Goal: Transaction & Acquisition: Purchase product/service

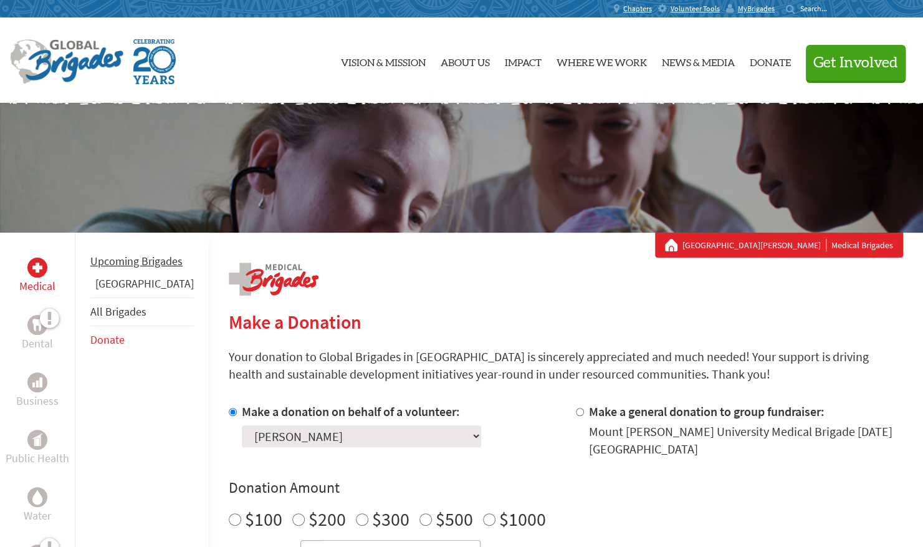
click at [104, 269] on li "Upcoming Brigades" at bounding box center [141, 260] width 103 height 27
click at [127, 269] on li "Upcoming Brigades" at bounding box center [141, 260] width 103 height 27
click at [756, 11] on span "MyBrigades" at bounding box center [756, 9] width 37 height 10
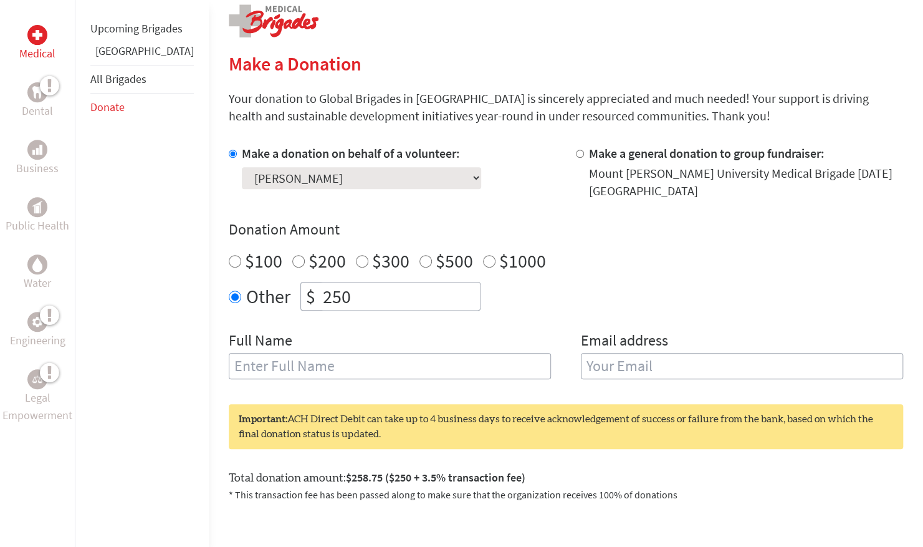
scroll to position [342, 0]
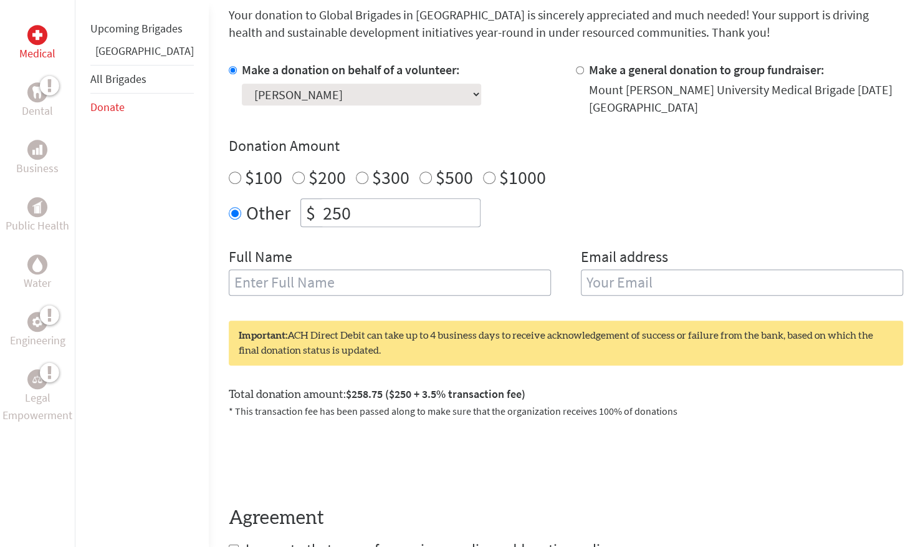
click at [272, 282] on input "text" at bounding box center [390, 282] width 322 height 26
click at [260, 280] on input "[PERSON_NAME]" at bounding box center [390, 282] width 322 height 26
click at [305, 275] on input "Catherine Elizabeth Cleary" at bounding box center [390, 282] width 322 height 26
paste input "elizabeth"
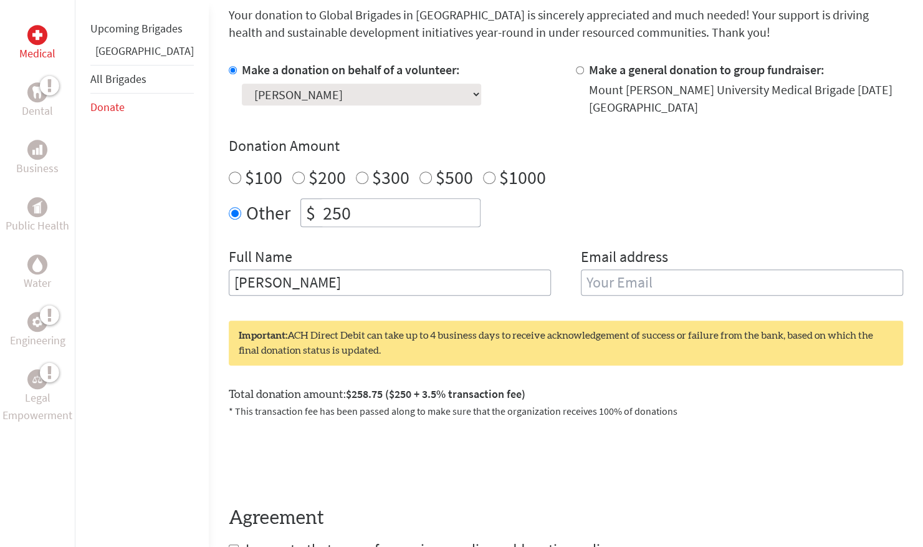
click at [268, 278] on input "Catherine elizabethCleary" at bounding box center [390, 282] width 322 height 26
click at [322, 279] on input "Catherine ElizabethCleary" at bounding box center [390, 282] width 322 height 26
type input "Catherine Elizabeth Cleary"
click at [663, 272] on input "email" at bounding box center [742, 282] width 322 height 26
type input "Catherinecleary2019@gmail.com"
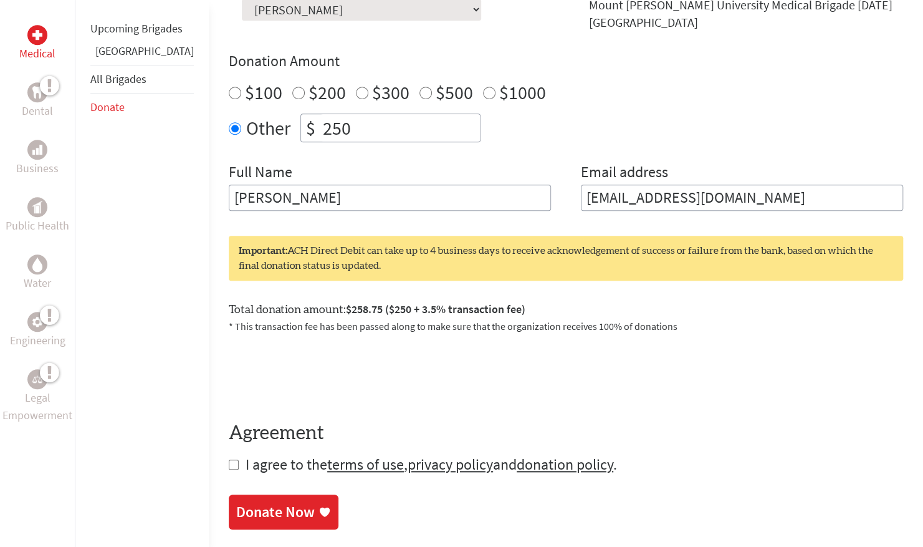
scroll to position [476, 0]
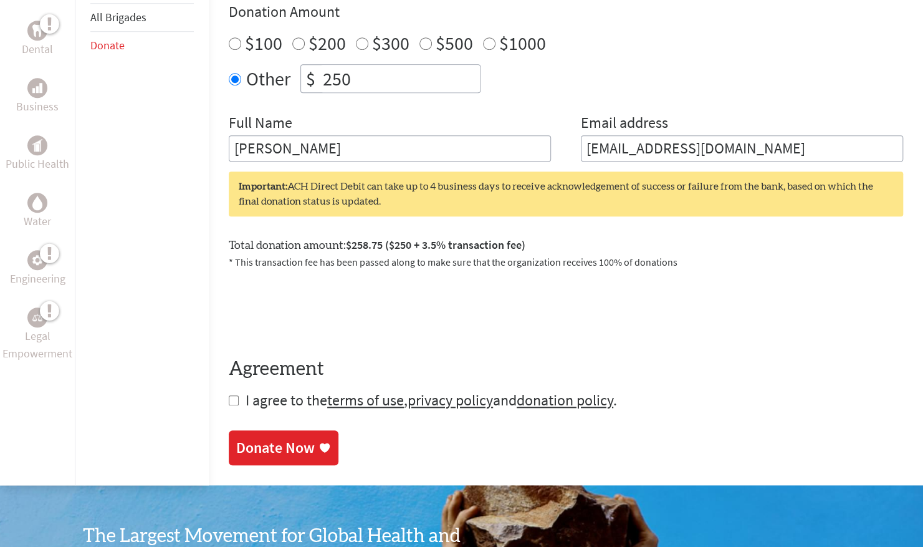
click at [229, 398] on input "checkbox" at bounding box center [234, 400] width 10 height 10
checkbox input "true"
click at [236, 446] on div "Donate Now" at bounding box center [275, 449] width 79 height 20
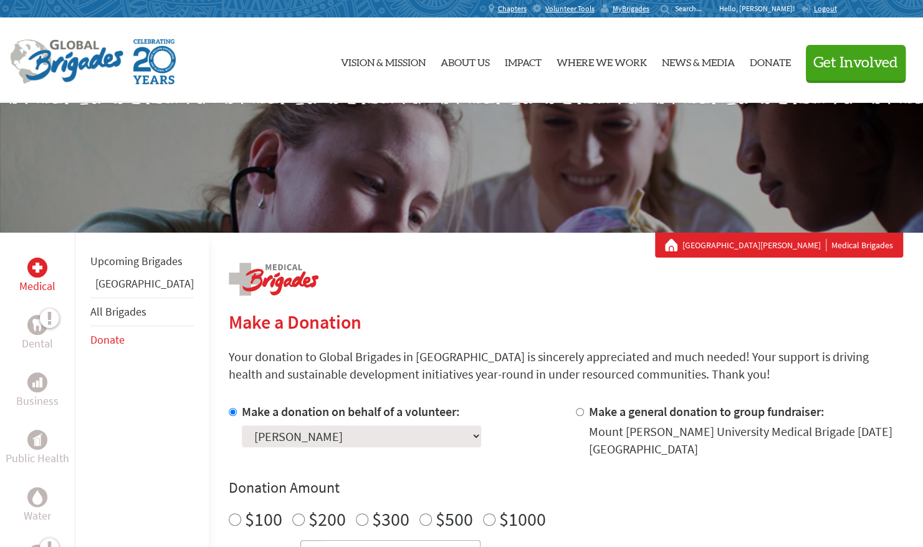
scroll to position [160, 0]
